Goal: Task Accomplishment & Management: Manage account settings

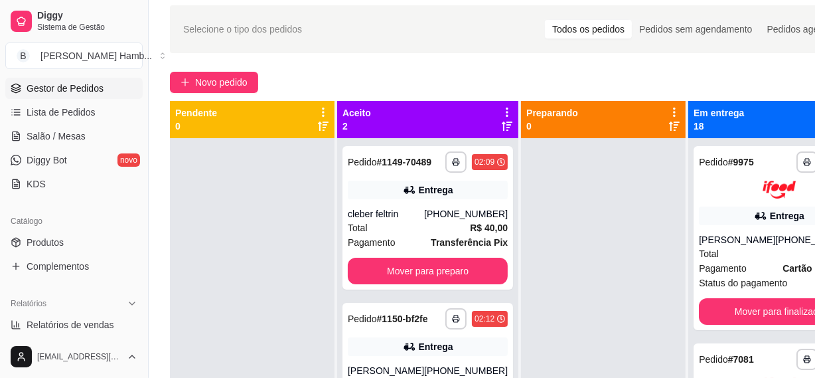
scroll to position [217, 0]
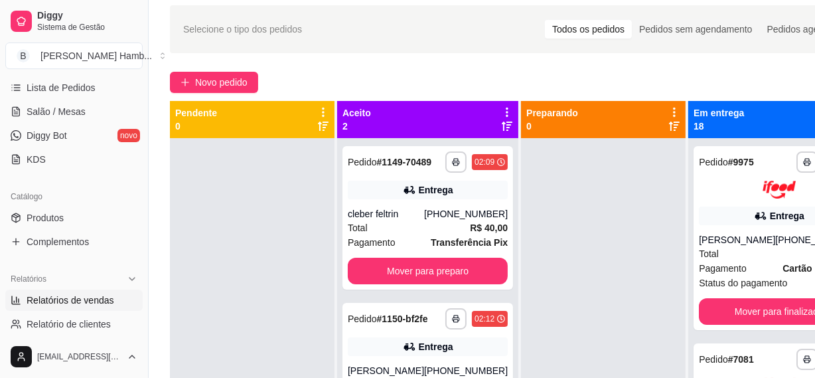
click at [96, 296] on span "Relatórios de vendas" at bounding box center [71, 299] width 88 height 13
select select "ALL"
select select "0"
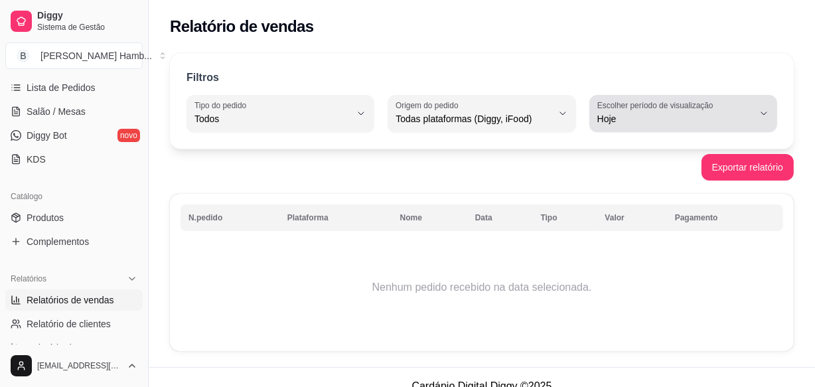
click at [670, 119] on span "Hoje" at bounding box center [675, 118] width 156 height 13
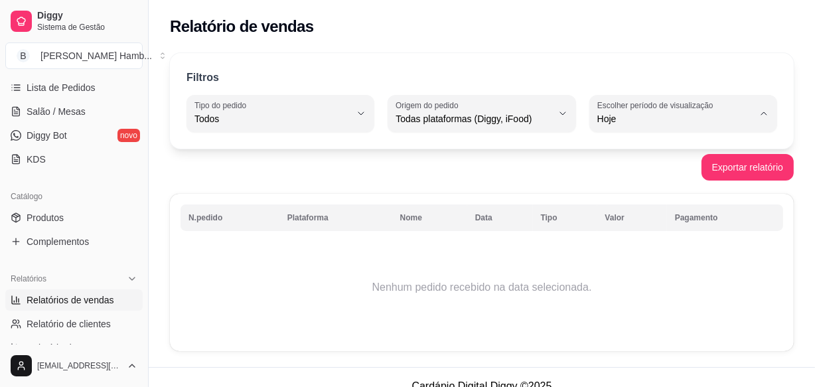
click at [646, 291] on li "Customizado" at bounding box center [683, 280] width 171 height 21
type input "-1"
select select "-1"
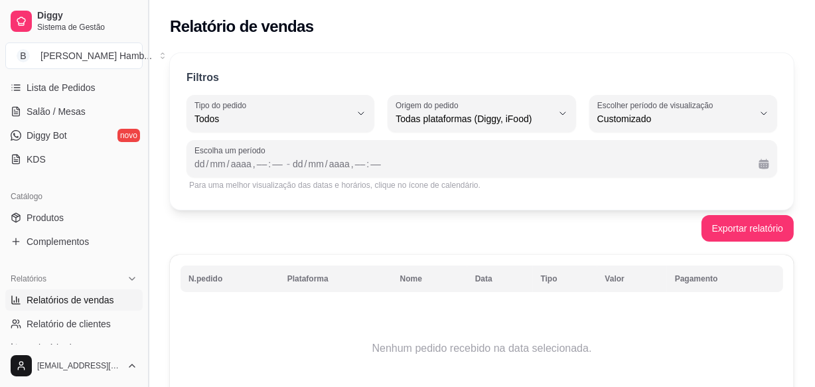
click at [144, 78] on button "Toggle Sidebar" at bounding box center [148, 193] width 11 height 387
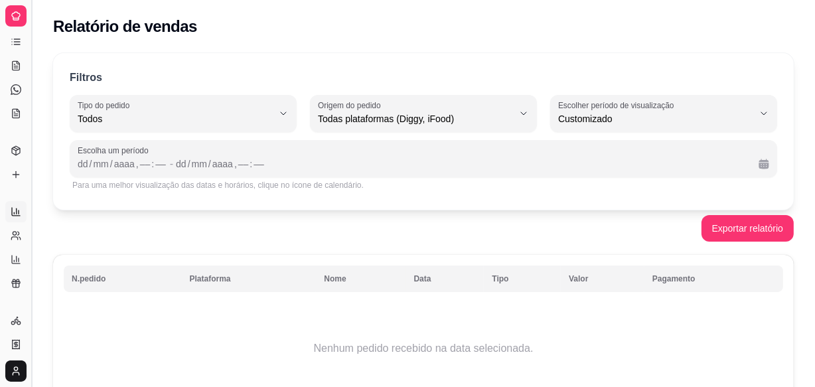
scroll to position [88, 0]
click at [31, 75] on button "Toggle Sidebar" at bounding box center [31, 193] width 11 height 387
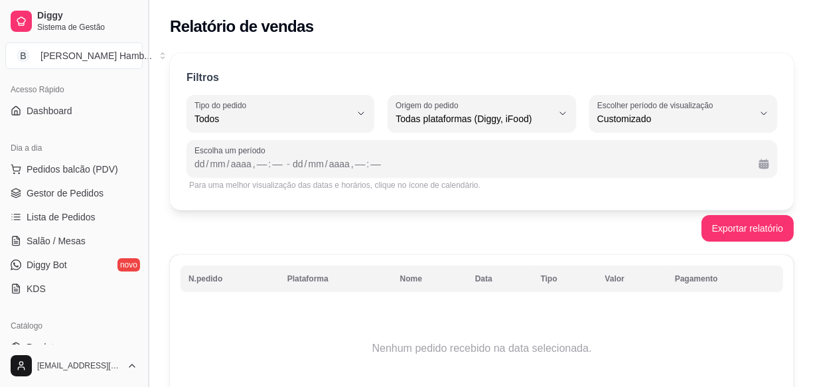
scroll to position [217, 0]
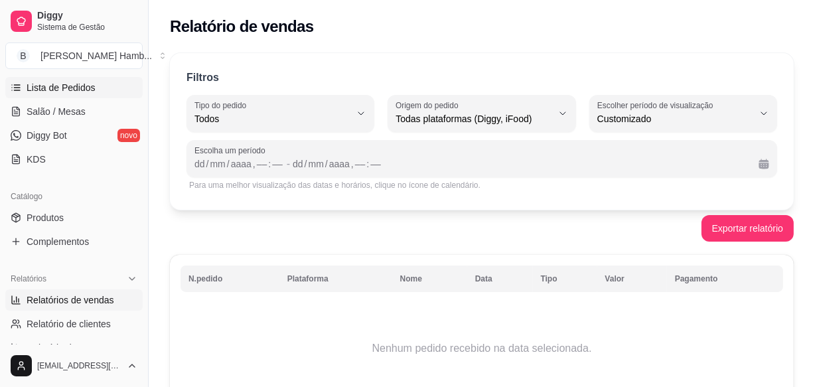
click at [86, 94] on link "Lista de Pedidos" at bounding box center [73, 87] width 137 height 21
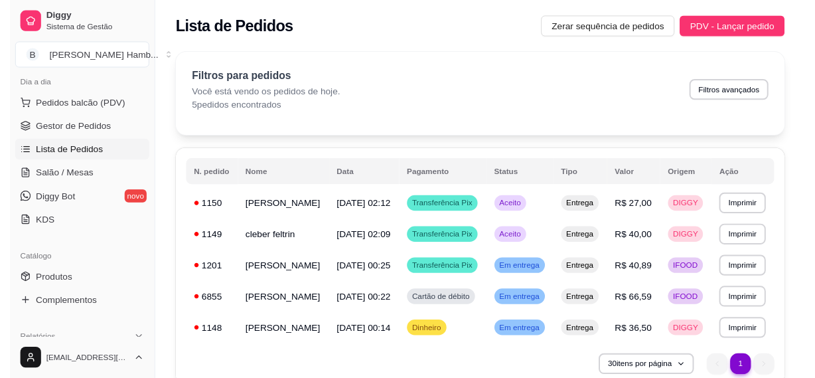
scroll to position [145, 0]
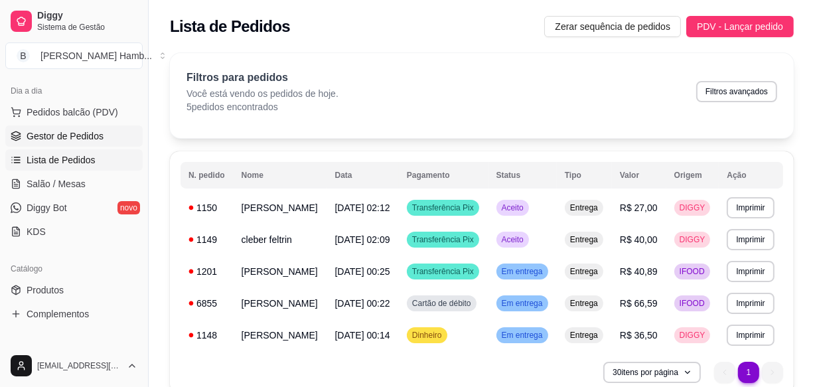
click at [89, 131] on span "Gestor de Pedidos" at bounding box center [65, 135] width 77 height 13
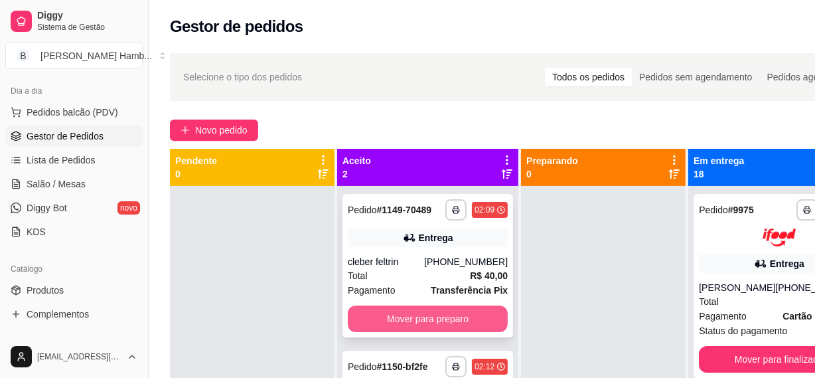
click at [421, 320] on button "Mover para preparo" at bounding box center [428, 318] width 160 height 27
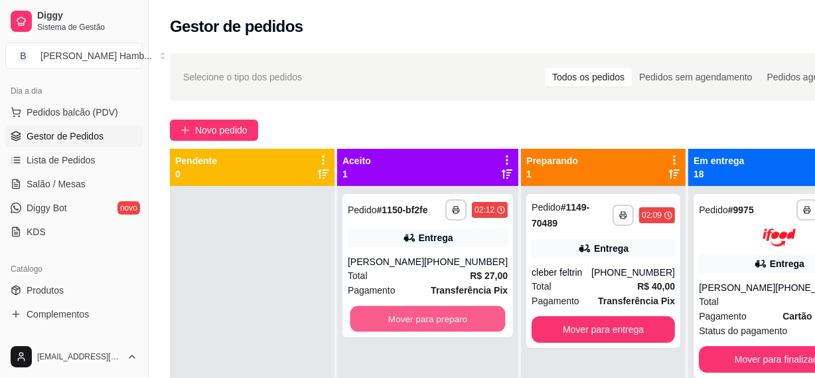
click at [421, 320] on button "Mover para preparo" at bounding box center [427, 319] width 155 height 26
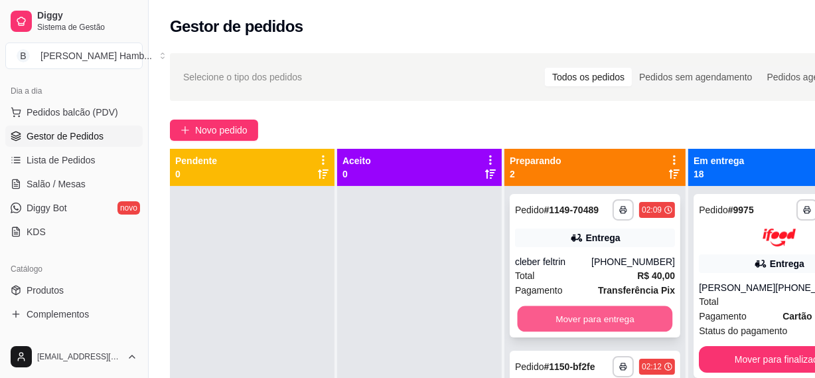
click at [551, 332] on button "Mover para entrega" at bounding box center [595, 319] width 155 height 26
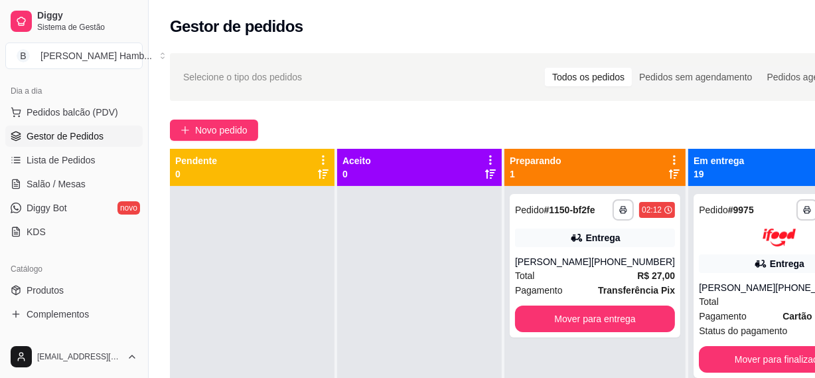
click at [551, 333] on div "**********" at bounding box center [595, 265] width 171 height 143
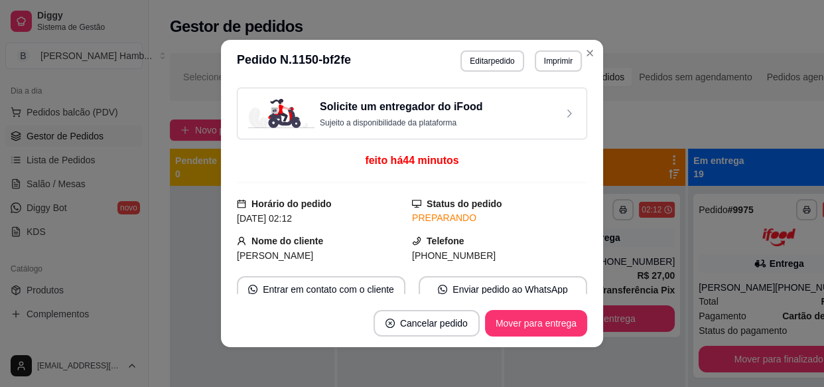
click at [589, 336] on footer "Cancelar pedido Mover para entrega" at bounding box center [412, 323] width 382 height 48
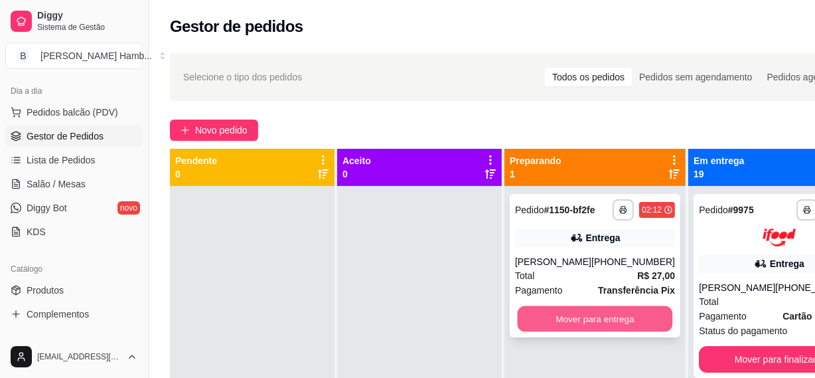
click at [597, 318] on button "Mover para entrega" at bounding box center [595, 319] width 155 height 26
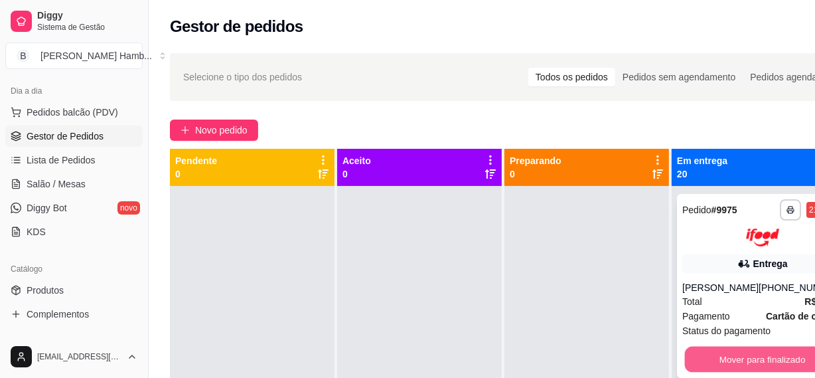
click at [723, 364] on button "Mover para finalizado" at bounding box center [762, 359] width 155 height 26
click at [723, 364] on button "Mover para finalizado" at bounding box center [762, 359] width 160 height 27
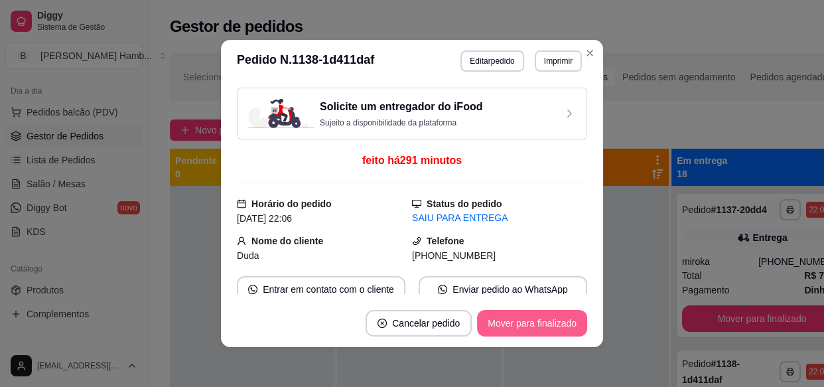
click at [564, 335] on button "Mover para finalizado" at bounding box center [532, 323] width 110 height 27
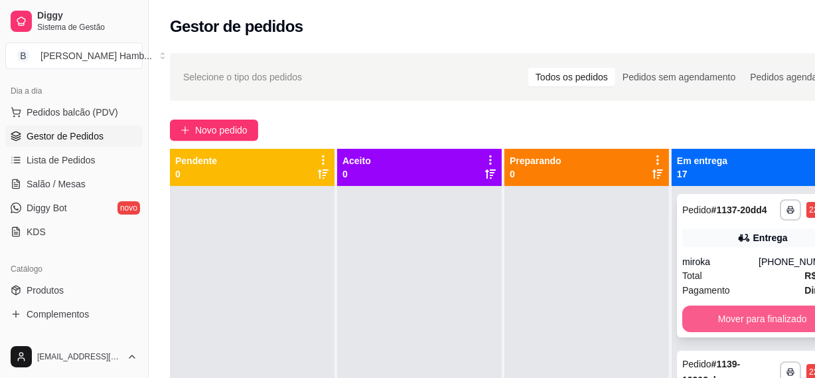
click at [701, 332] on button "Mover para finalizado" at bounding box center [762, 318] width 160 height 27
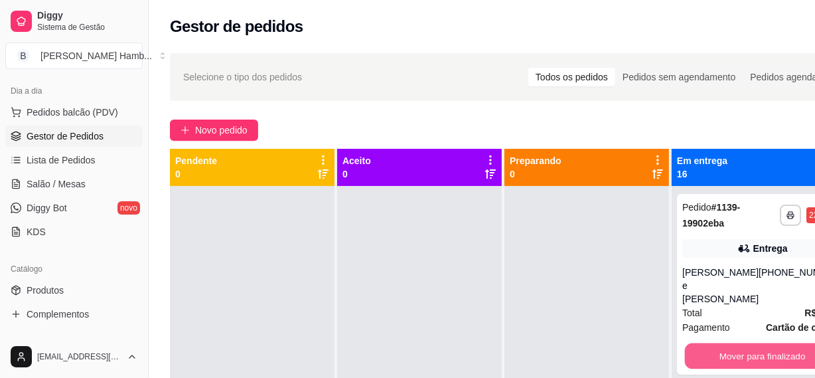
click at [701, 343] on button "Mover para finalizado" at bounding box center [762, 356] width 155 height 26
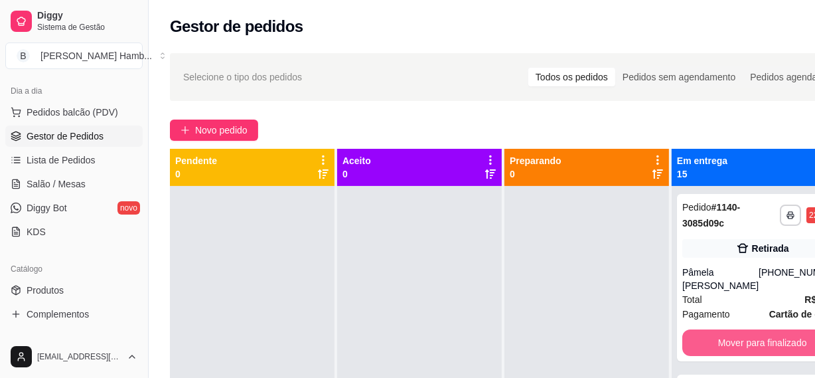
click at [701, 338] on button "Mover para finalizado" at bounding box center [762, 342] width 160 height 27
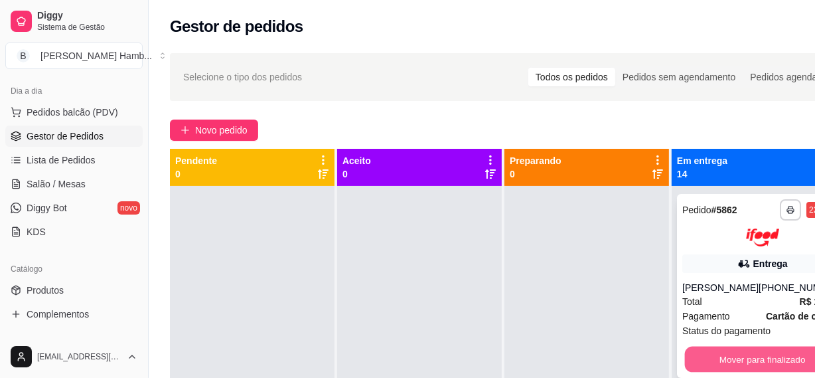
click at [705, 353] on button "Mover para finalizado" at bounding box center [762, 359] width 155 height 26
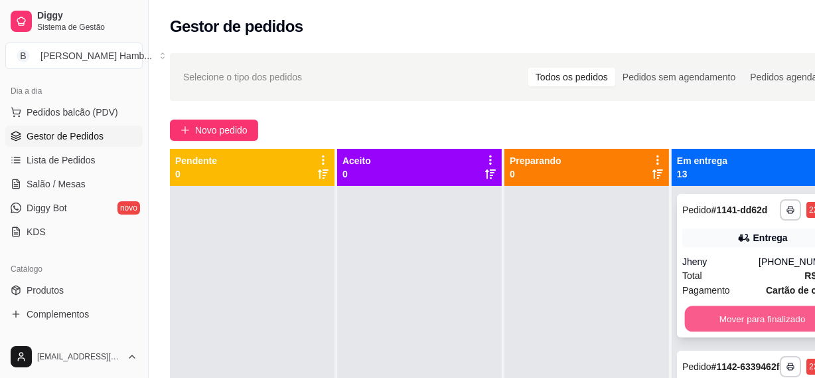
click at [710, 331] on button "Mover para finalizado" at bounding box center [762, 319] width 155 height 26
click at [710, 331] on button "Mover para finalizado" at bounding box center [762, 318] width 160 height 27
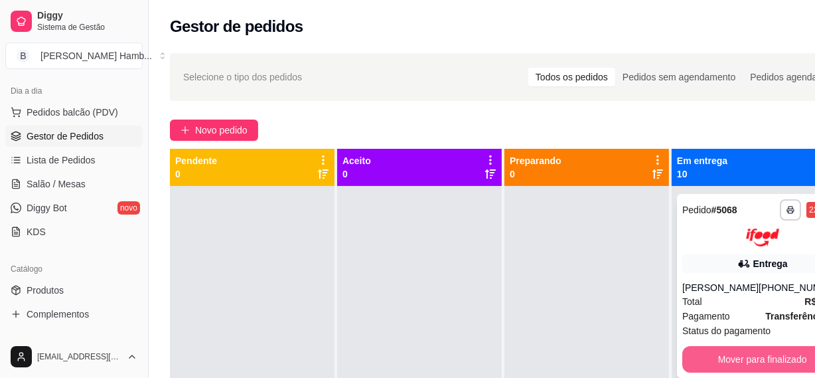
click at [720, 350] on button "Mover para finalizado" at bounding box center [762, 359] width 160 height 27
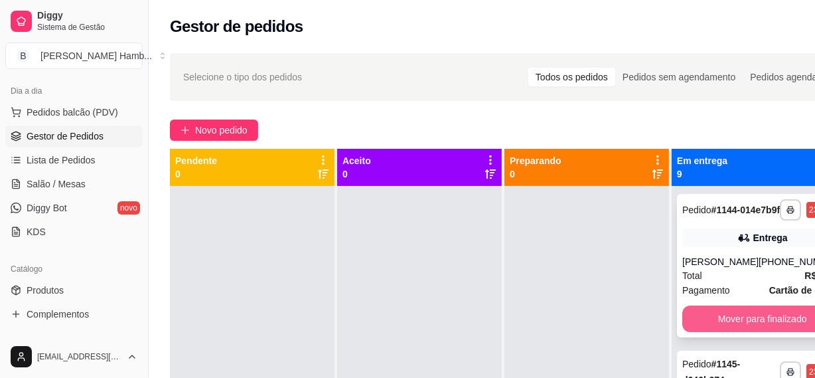
click at [721, 332] on button "Mover para finalizado" at bounding box center [762, 318] width 160 height 27
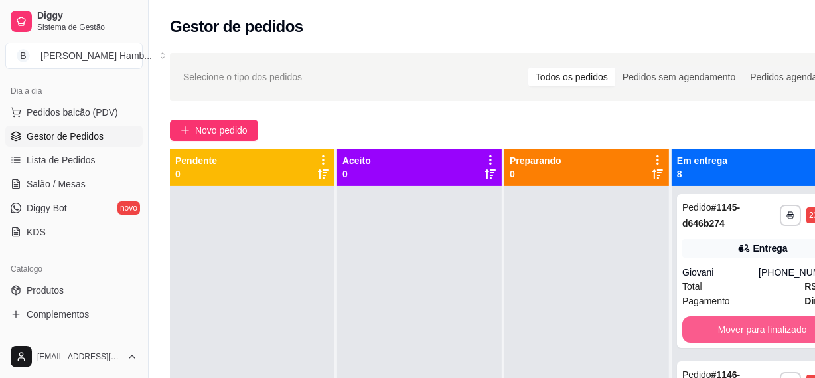
click at [721, 332] on button "Mover para finalizado" at bounding box center [762, 329] width 160 height 27
click at [721, 332] on button "Mover para finalizado" at bounding box center [762, 330] width 155 height 26
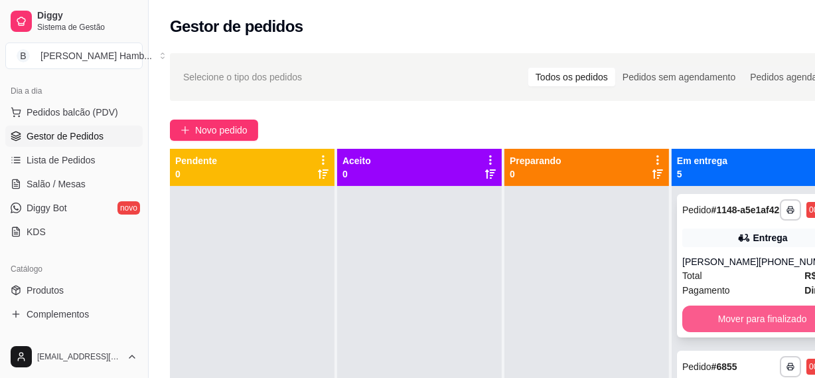
click at [723, 332] on button "Mover para finalizado" at bounding box center [762, 318] width 160 height 27
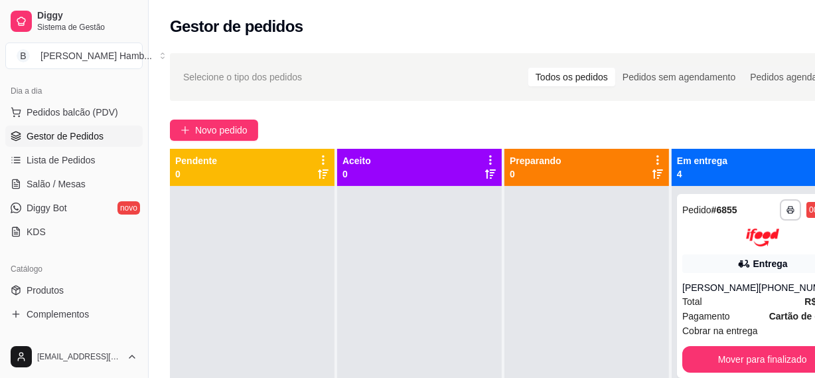
click at [723, 340] on div "**********" at bounding box center [762, 286] width 171 height 184
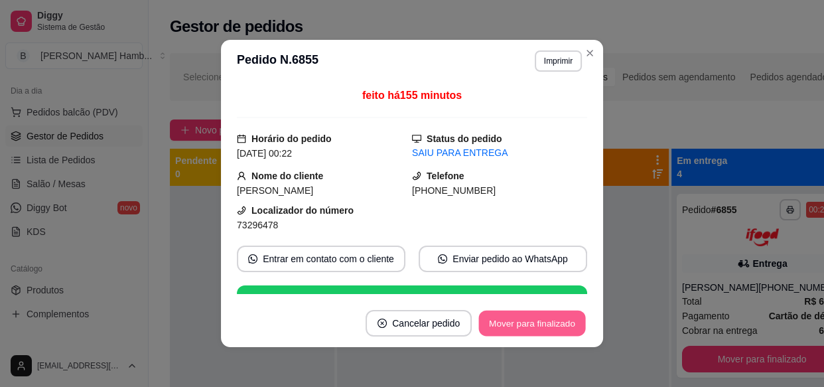
click at [577, 333] on button "Mover para finalizado" at bounding box center [532, 324] width 107 height 26
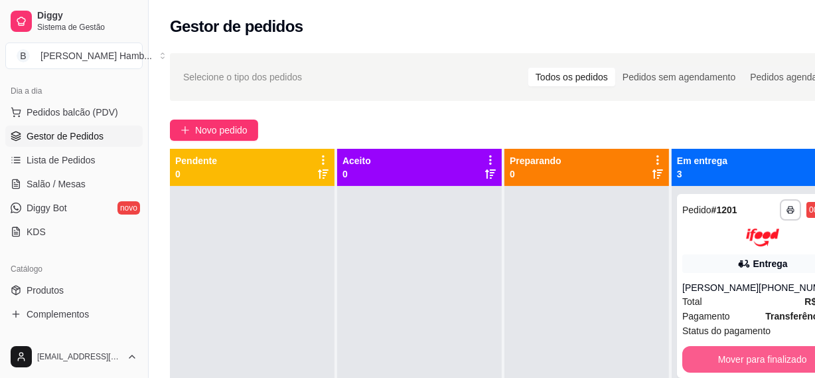
click at [690, 352] on button "Mover para finalizado" at bounding box center [762, 359] width 160 height 27
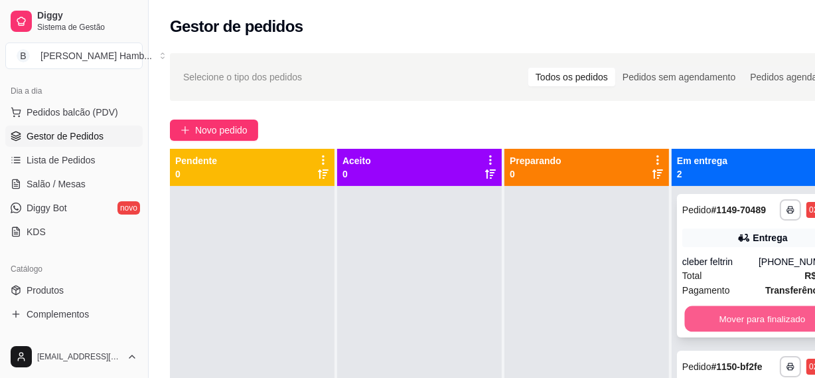
click at [695, 332] on button "Mover para finalizado" at bounding box center [762, 319] width 155 height 26
click at [696, 328] on button "Mover para finalizado" at bounding box center [762, 318] width 160 height 27
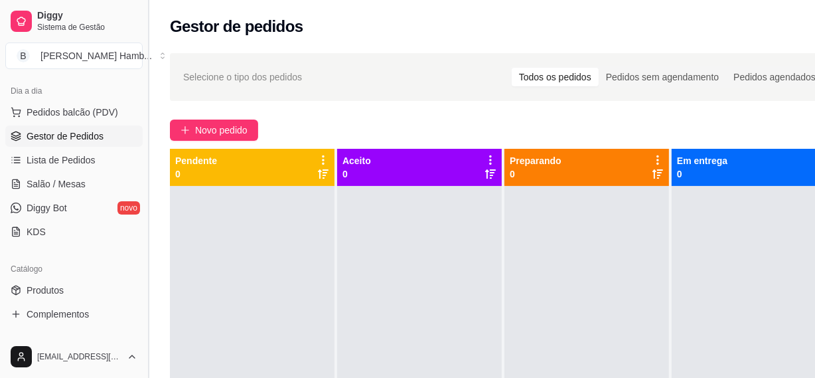
click at [143, 338] on button "Toggle Sidebar" at bounding box center [148, 189] width 11 height 378
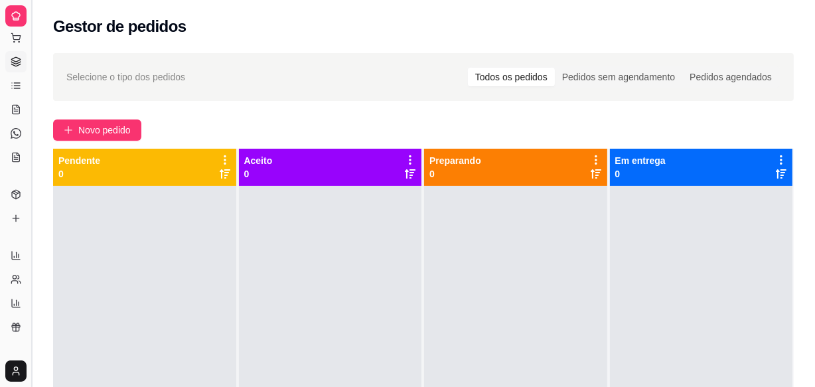
scroll to position [37, 0]
click at [29, 327] on button "Toggle Sidebar" at bounding box center [31, 193] width 11 height 387
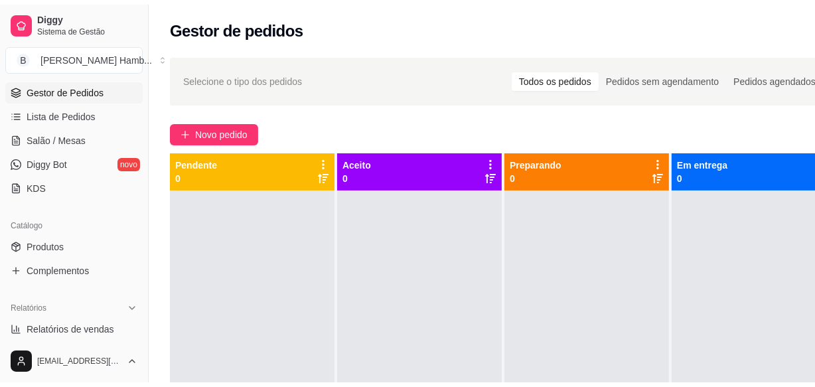
scroll to position [217, 0]
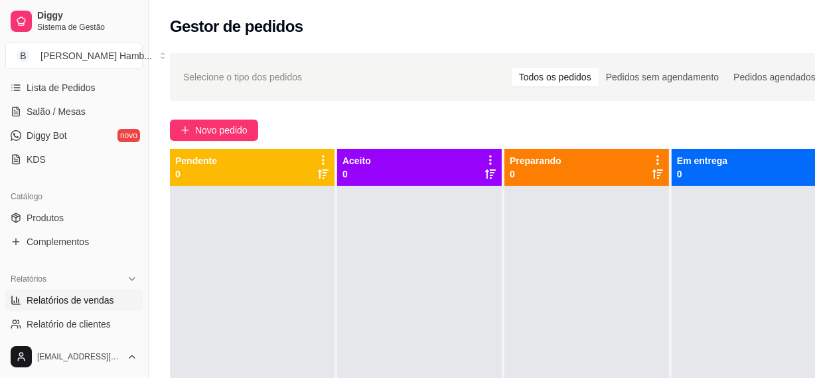
click at [109, 305] on span "Relatórios de vendas" at bounding box center [71, 299] width 88 height 13
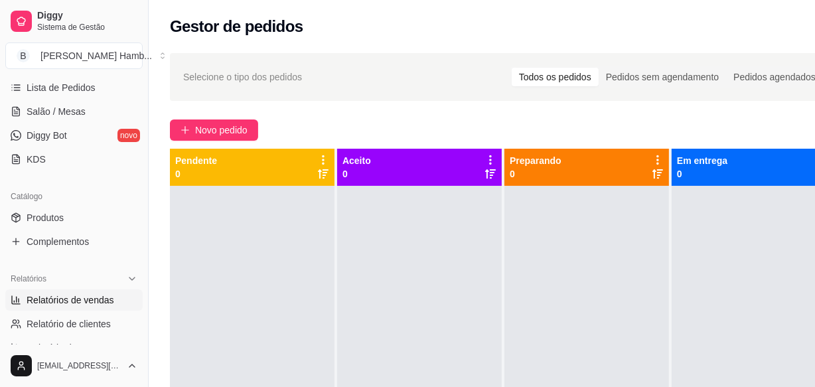
select select "ALL"
select select "0"
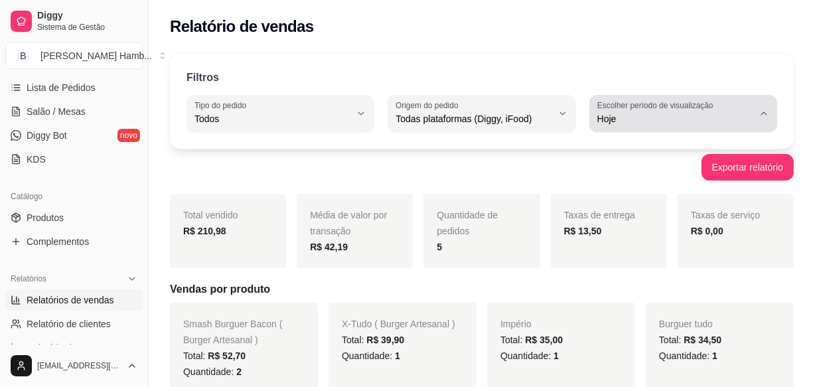
click at [624, 102] on label "Escolher período de visualização" at bounding box center [657, 105] width 120 height 11
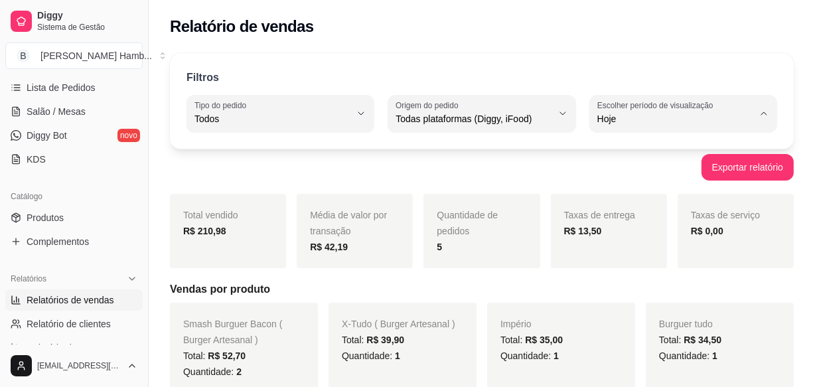
click at [619, 281] on span "Customizado" at bounding box center [676, 279] width 147 height 13
type input "-1"
select select "-1"
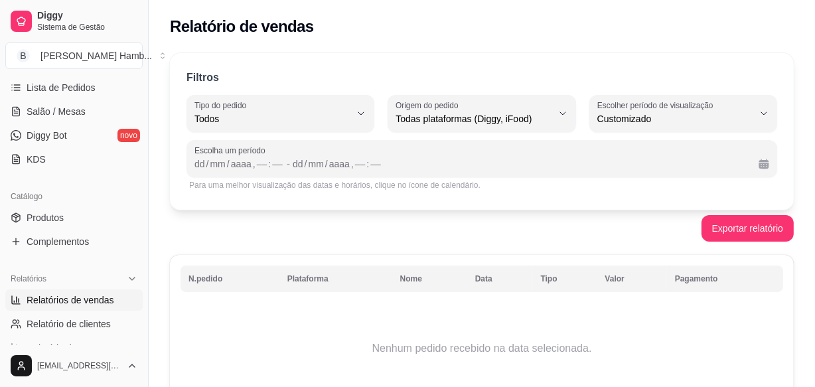
scroll to position [13, 0]
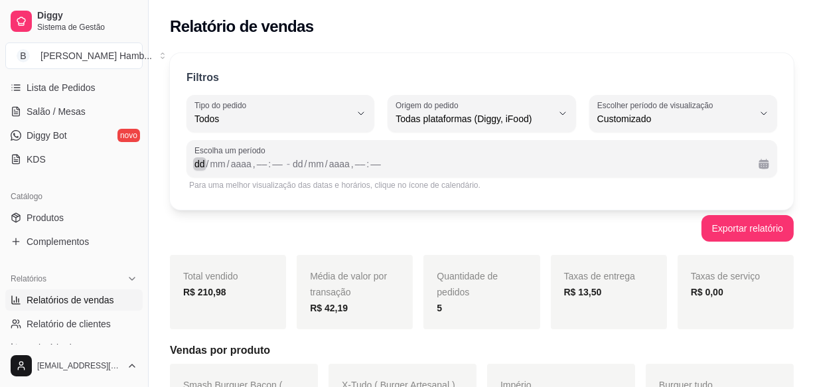
click at [204, 163] on div "dd" at bounding box center [199, 163] width 13 height 13
